Goal: Communication & Community: Answer question/provide support

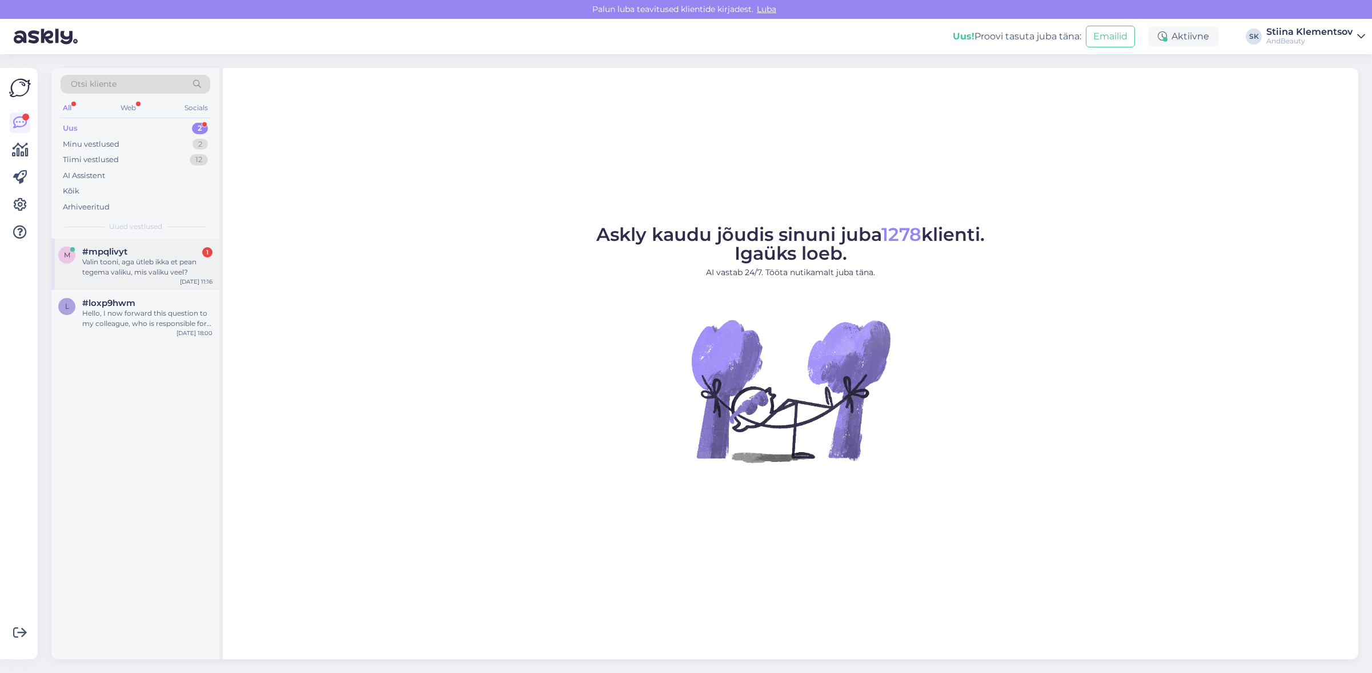
drag, startPoint x: 159, startPoint y: 264, endPoint x: 168, endPoint y: 267, distance: 9.4
click at [159, 264] on div "Valin tooni, aga ütleb ikka et pean tegema valiku, mis valiku veel?" at bounding box center [147, 267] width 130 height 21
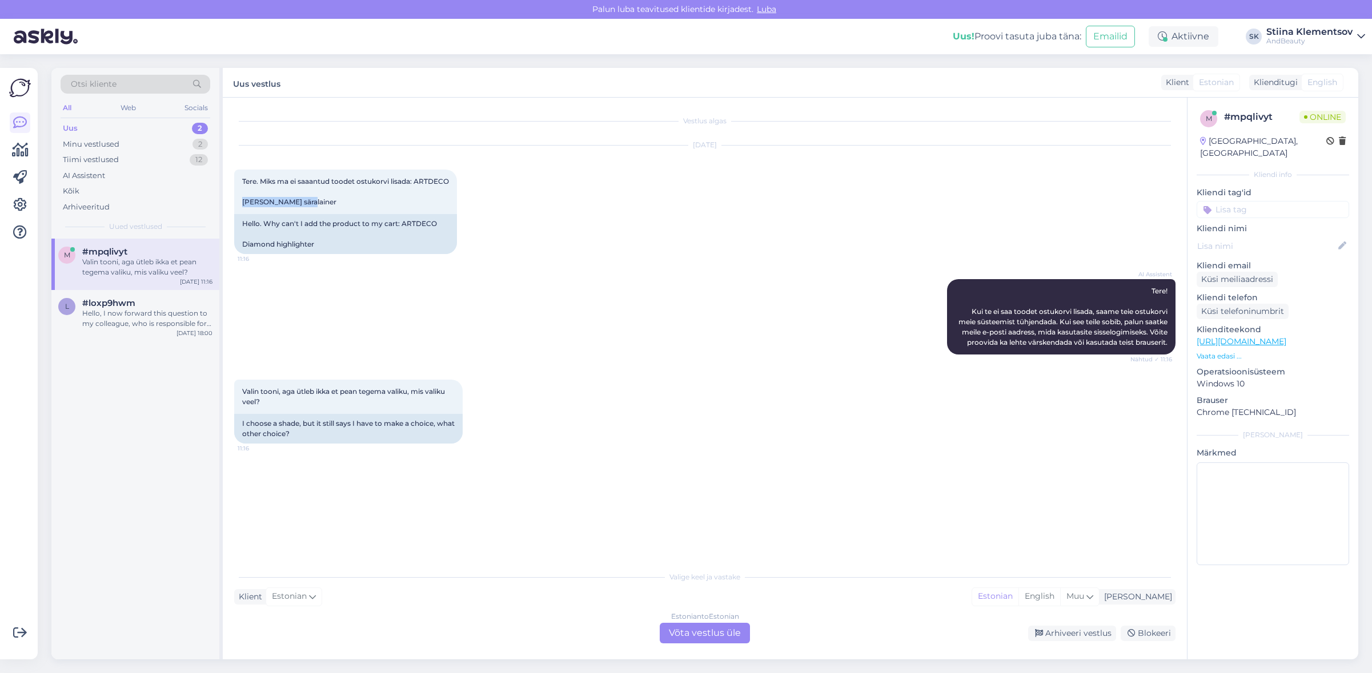
drag, startPoint x: 309, startPoint y: 203, endPoint x: 226, endPoint y: 200, distance: 83.4
click at [226, 200] on div "Vestlus algas Sep 9 2025 Tere. Miks ma ei saaantud toodet ostukorvi lisada: ART…" at bounding box center [705, 379] width 964 height 562
copy span "Diamond säralainer"
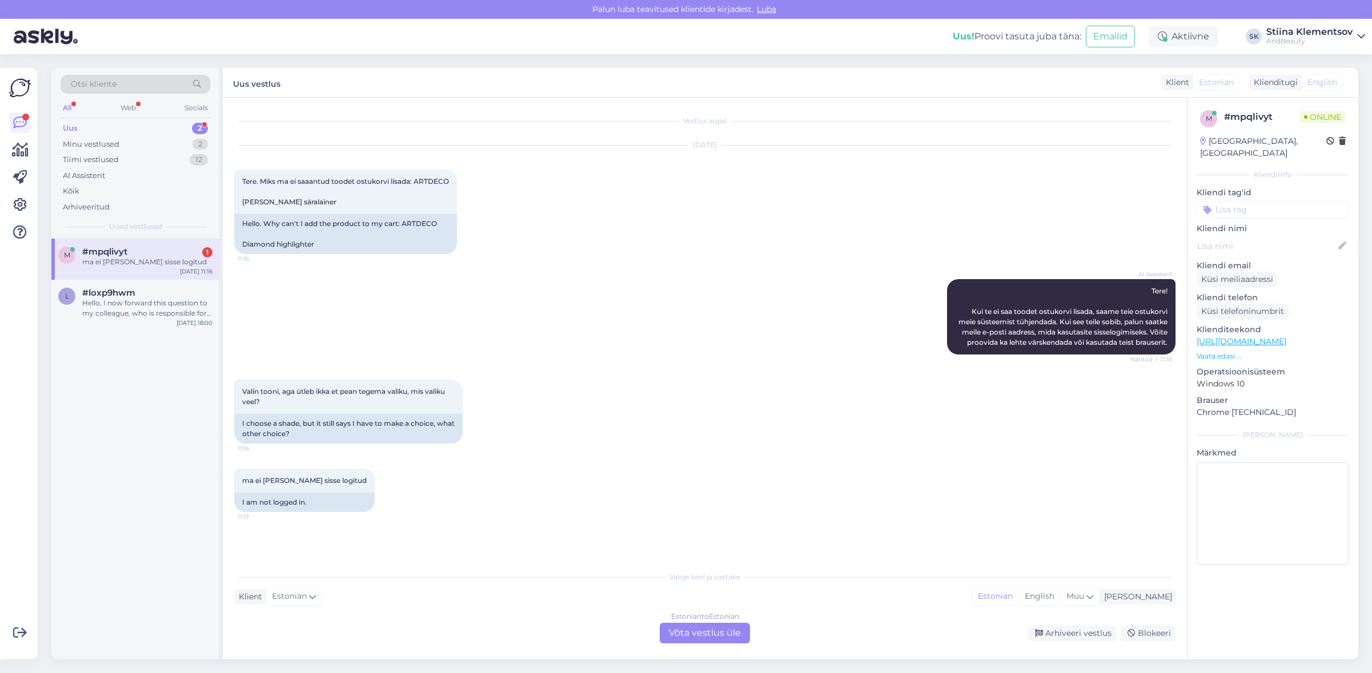
click at [700, 637] on div "Estonian to Estonian Võta vestlus üle" at bounding box center [705, 633] width 90 height 21
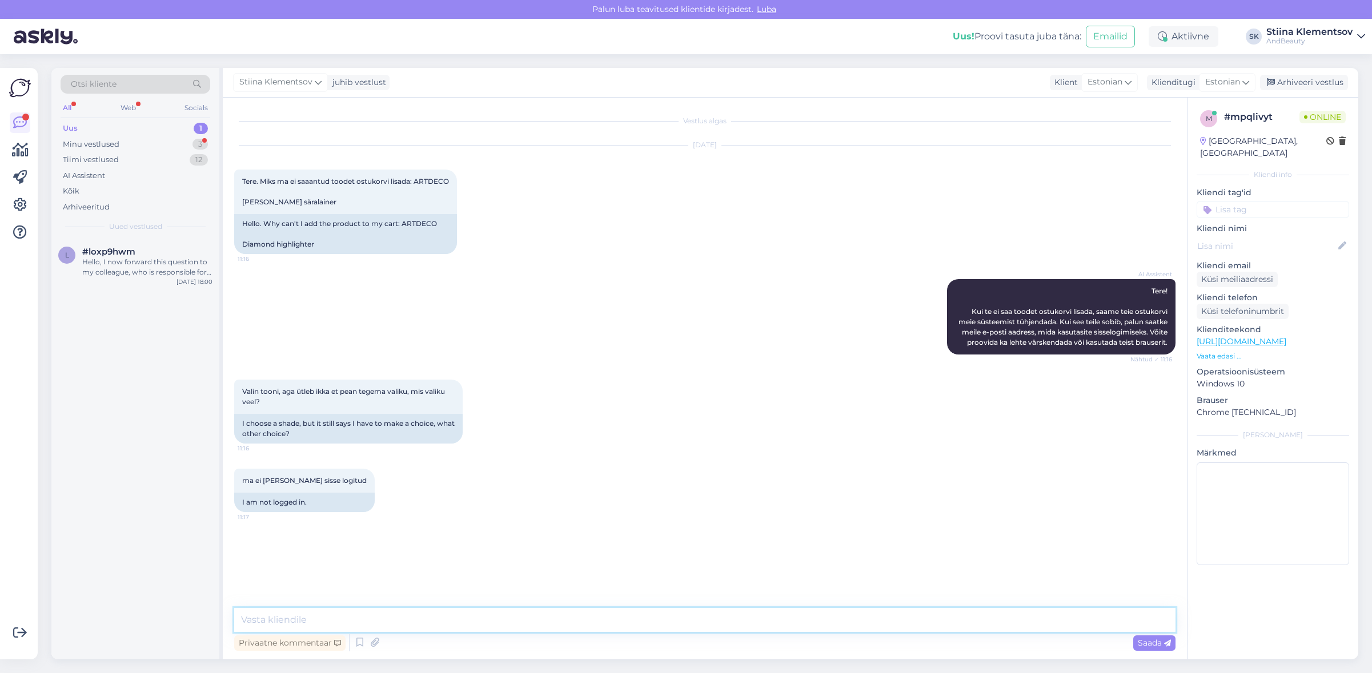
click at [420, 611] on textarea at bounding box center [704, 620] width 941 height 24
type textarea "I"
type textarea "Uurime milles asi ning anname teile esimesel võimalusel vastuse"
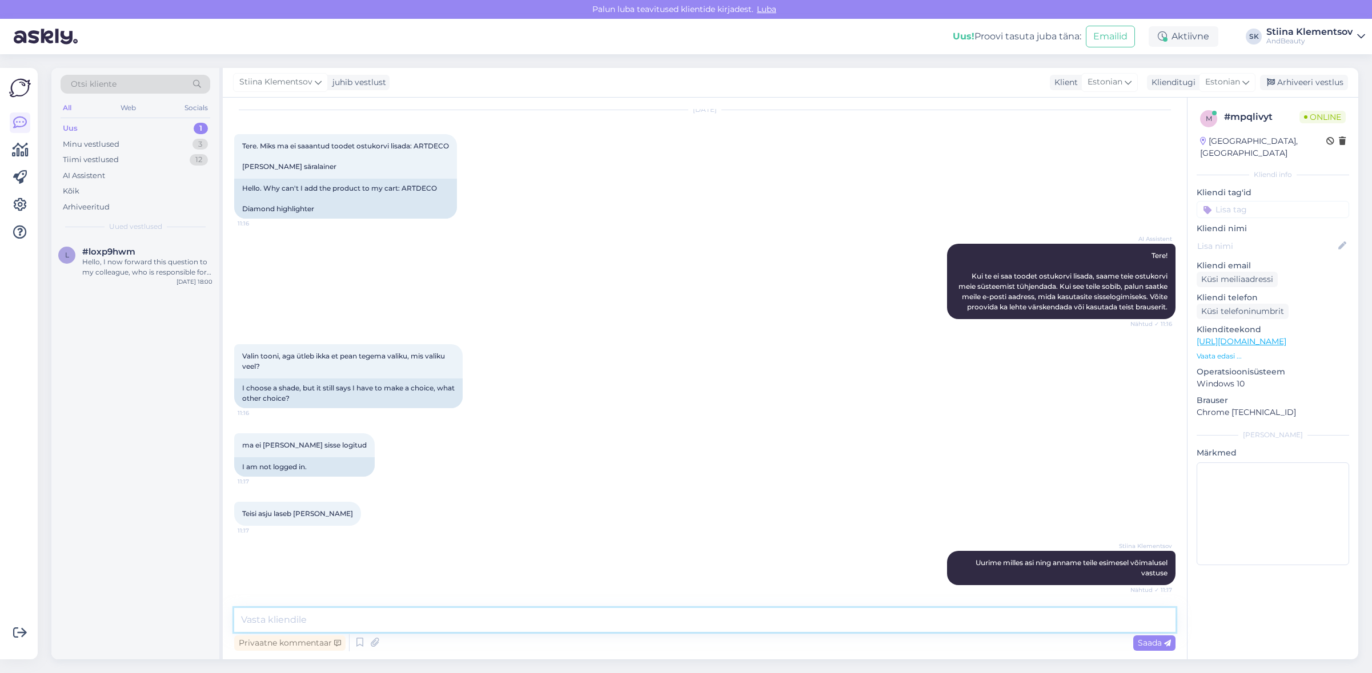
click at [359, 625] on textarea at bounding box center [704, 620] width 941 height 24
type textarea "Proovige palun nüüd toodet lisada"
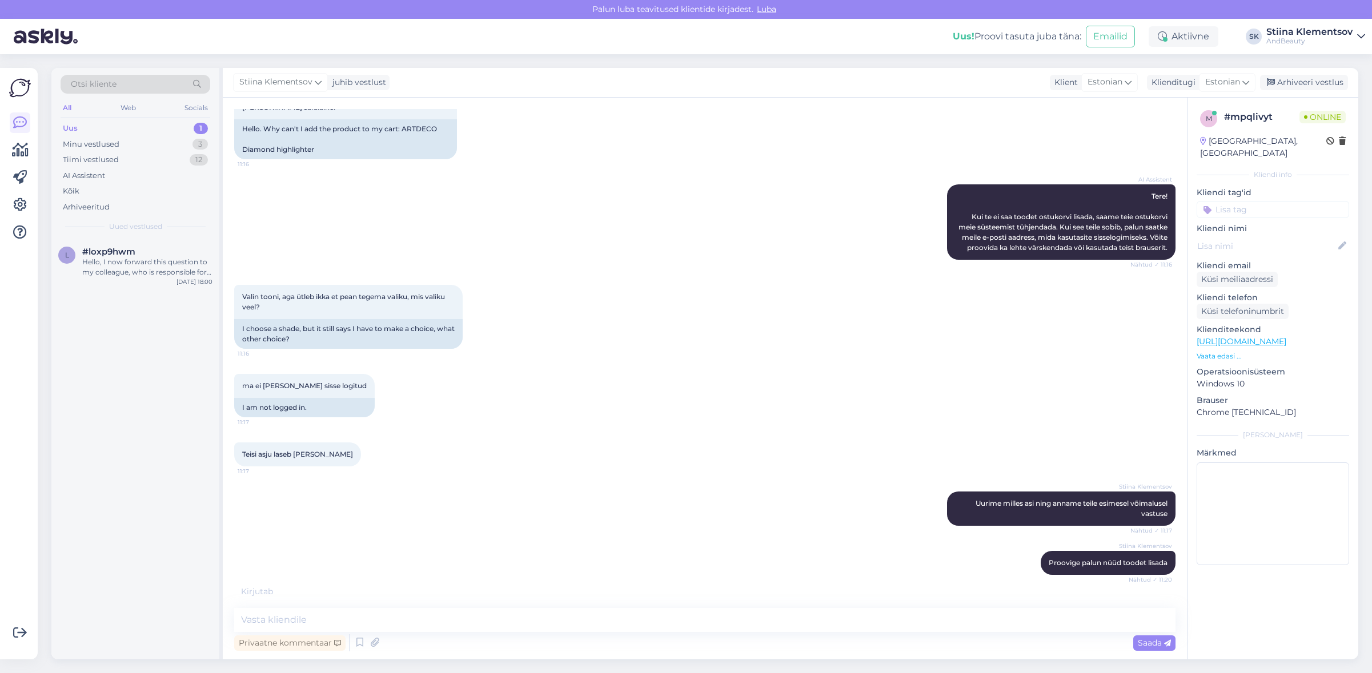
scroll to position [144, 0]
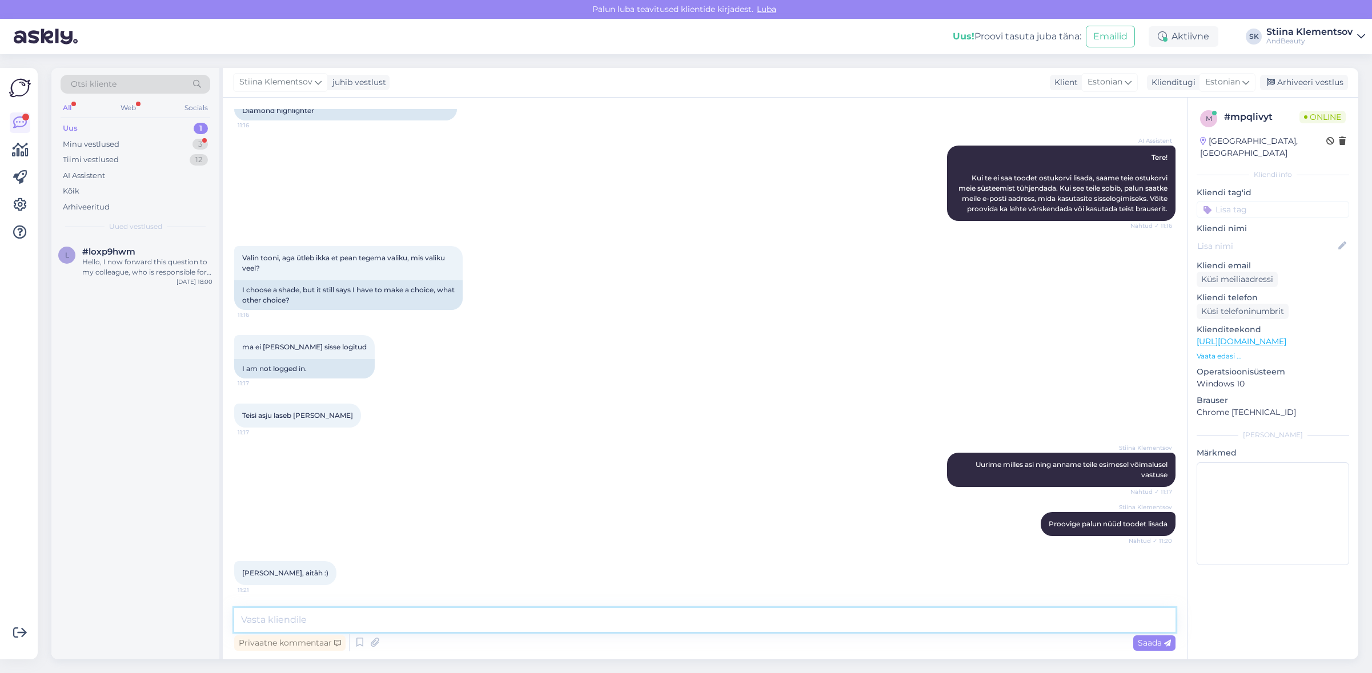
click at [347, 624] on textarea at bounding box center [704, 620] width 941 height 24
type textarea "Väga tore!"
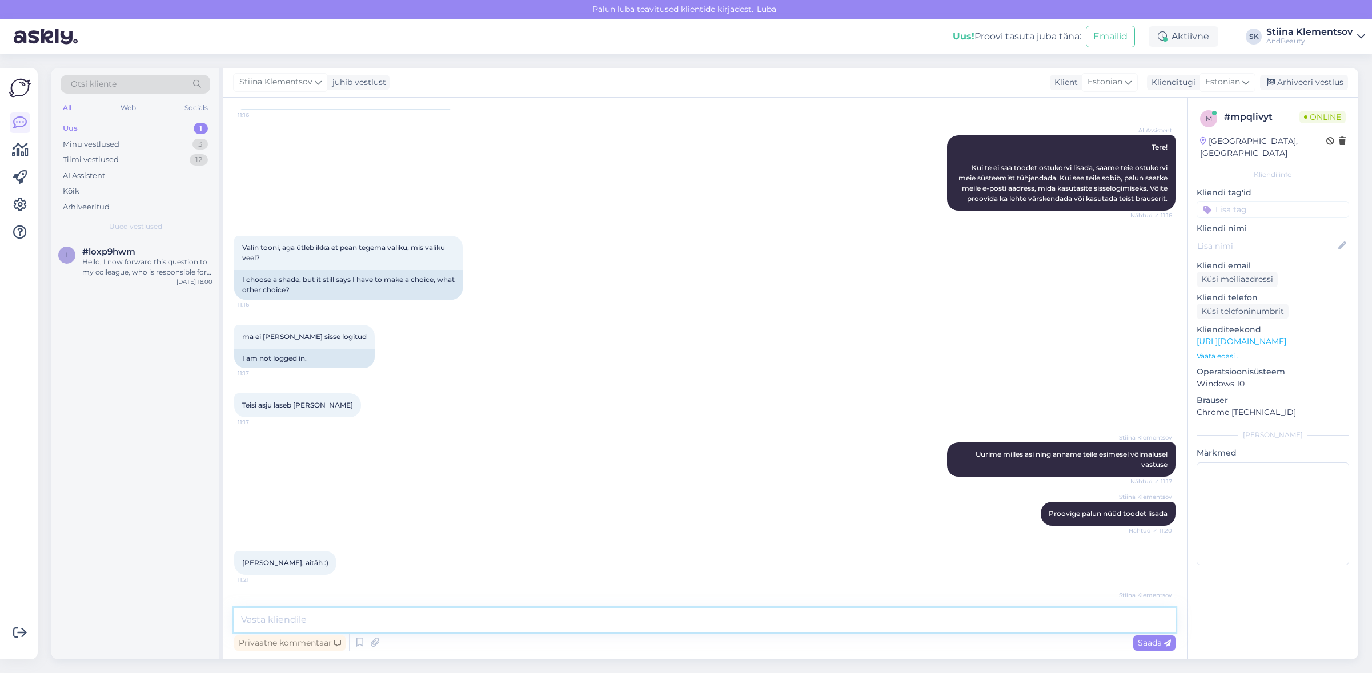
scroll to position [193, 0]
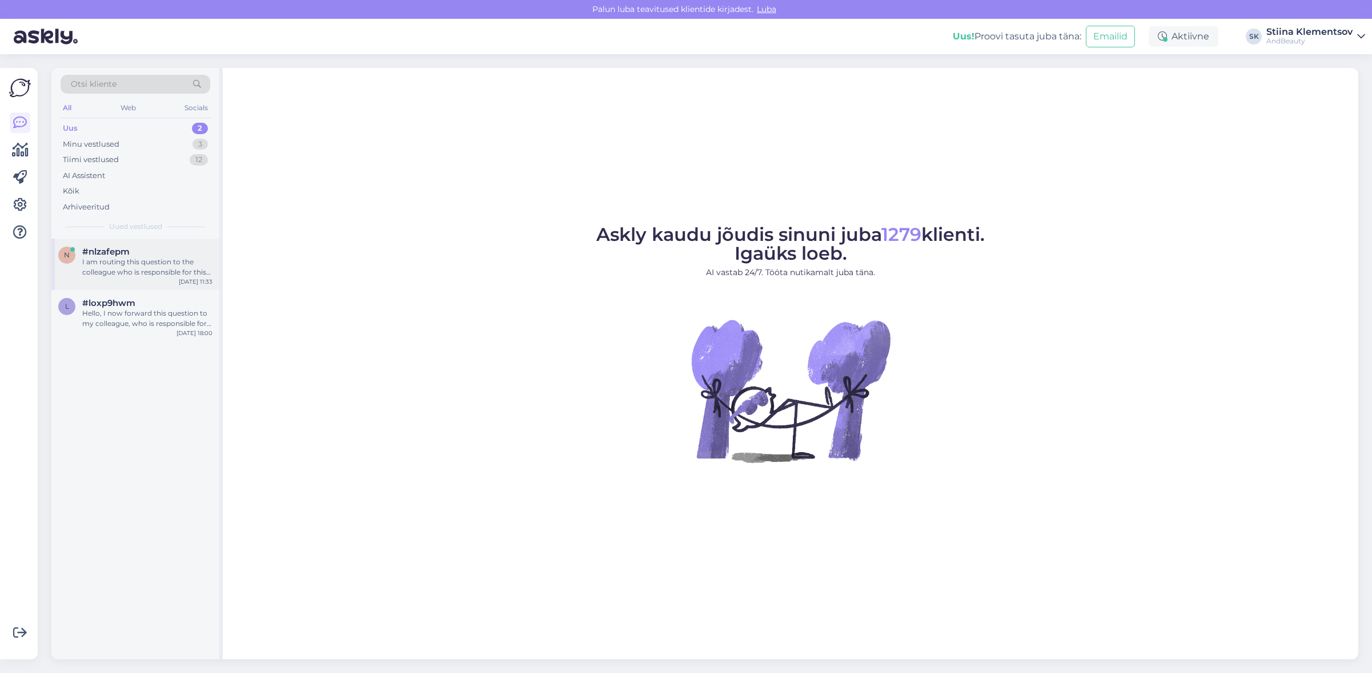
click at [158, 270] on div "I am routing this question to the colleague who is responsible for this topic. …" at bounding box center [147, 267] width 130 height 21
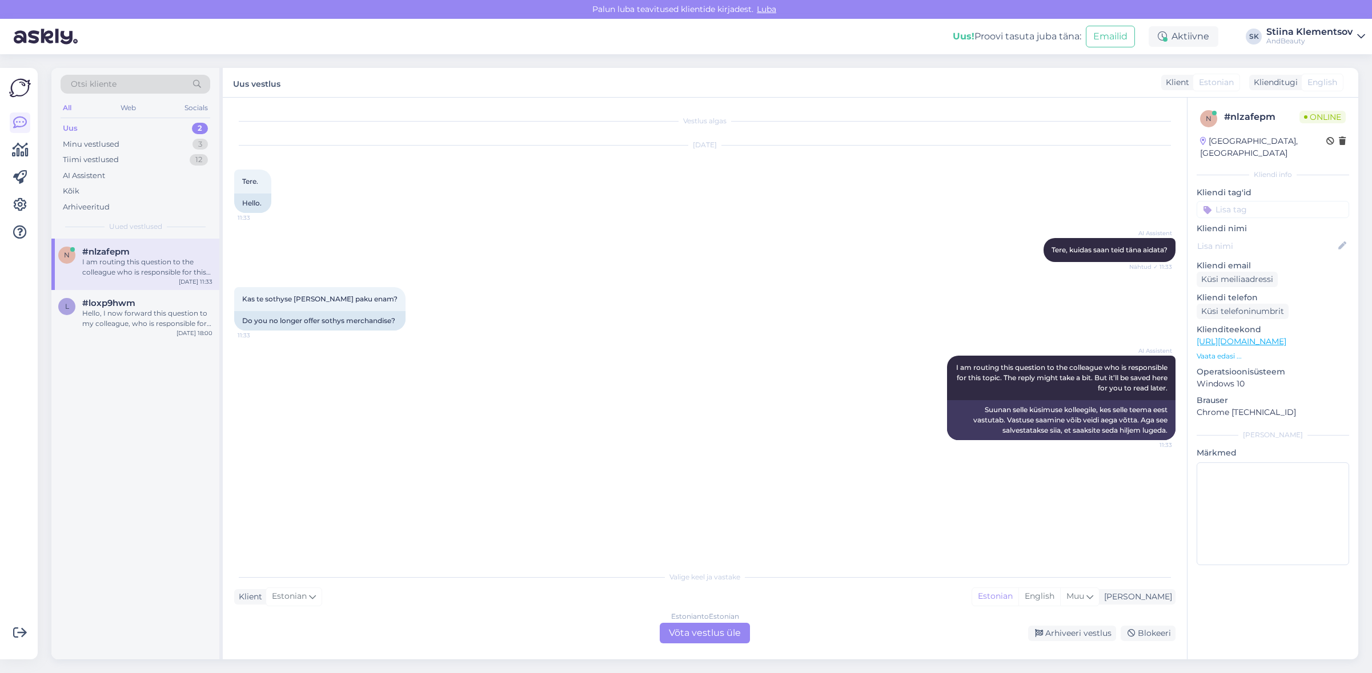
click at [698, 635] on div "Estonian to Estonian Võta vestlus üle" at bounding box center [705, 633] width 90 height 21
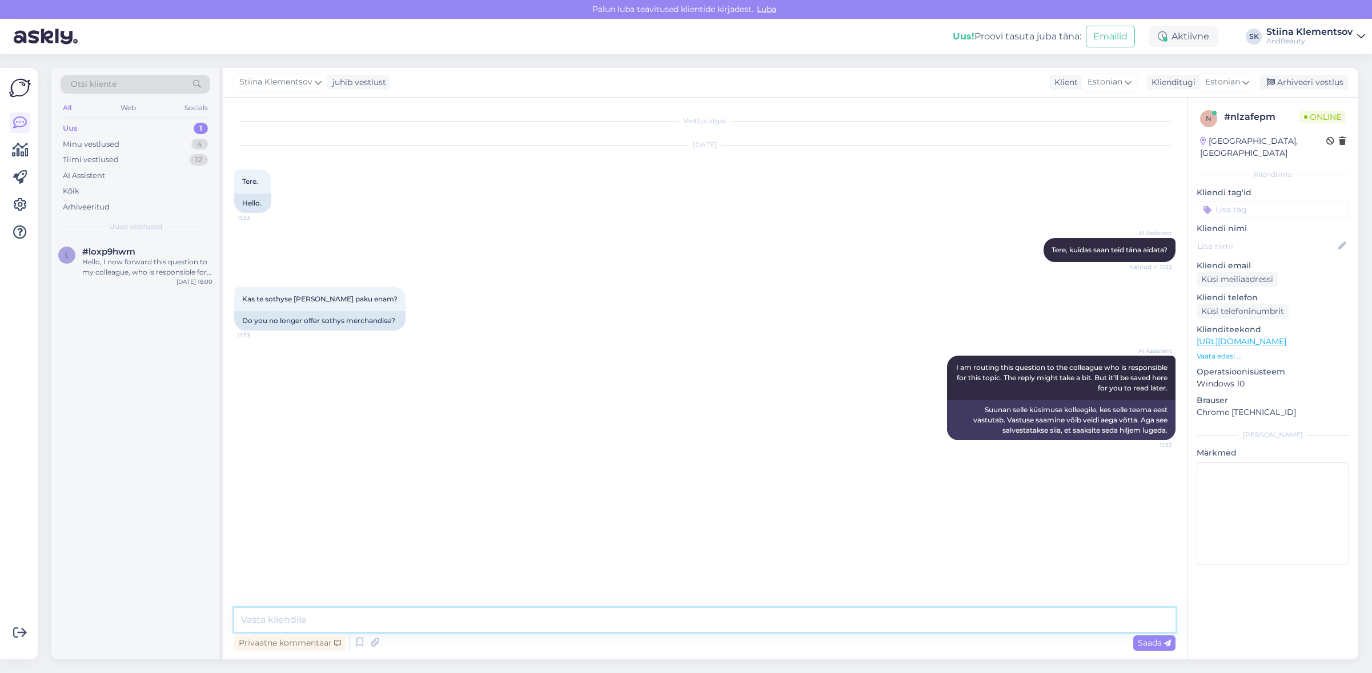
click at [477, 616] on textarea at bounding box center [704, 620] width 941 height 24
type textarea "Tere. Meie brändide valikus ei ole Sothyse brändi olnud."
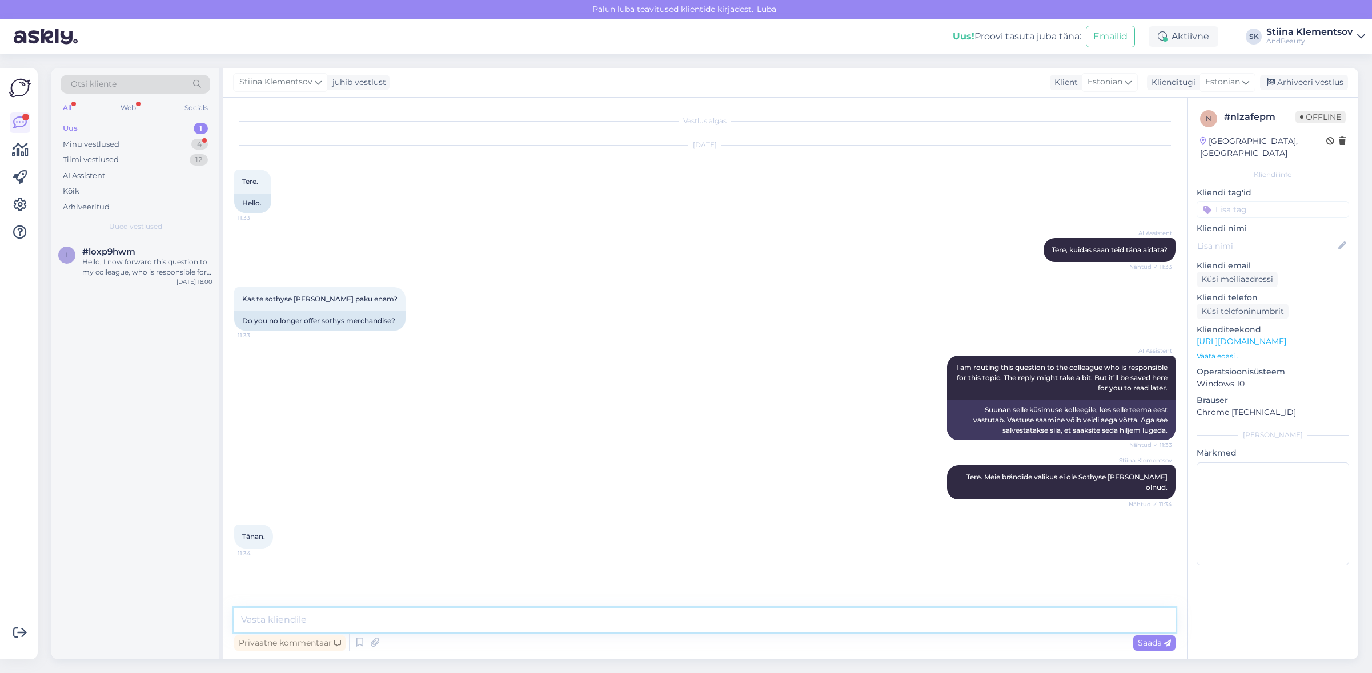
click at [373, 622] on textarea at bounding box center [704, 620] width 941 height 24
type textarea "Võtke heaks!"
